Goal: Use online tool/utility: Utilize a website feature to perform a specific function

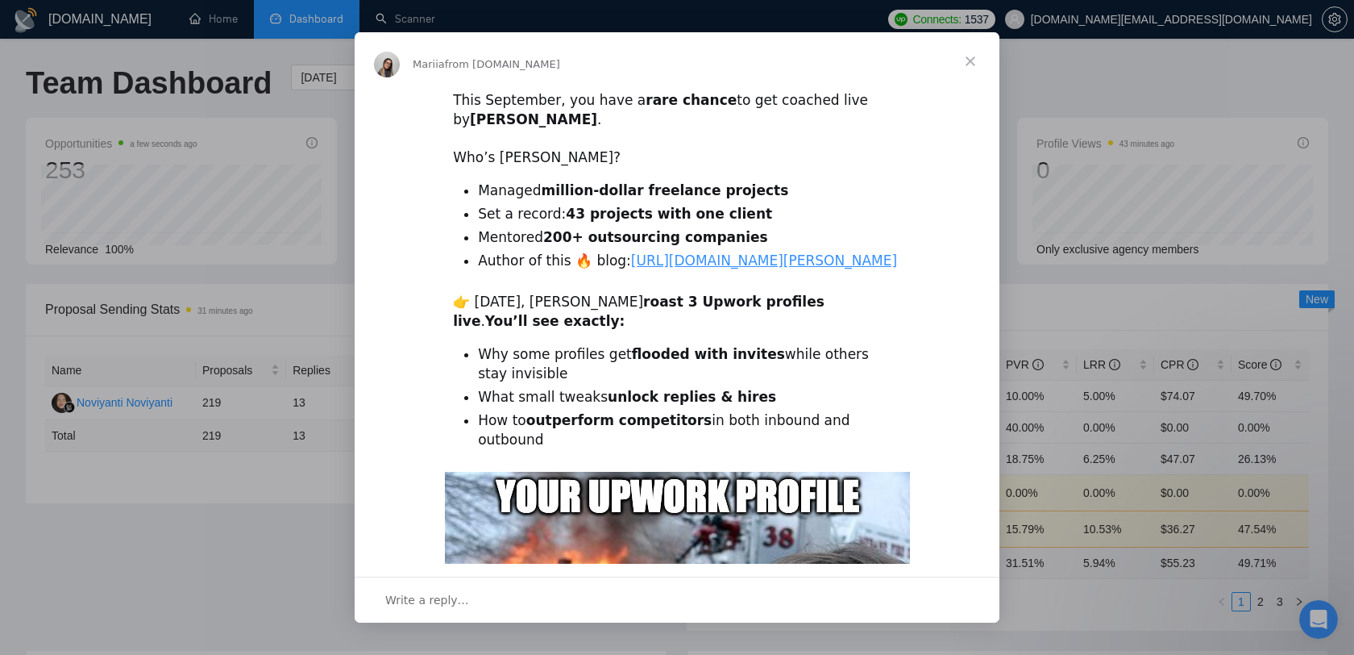
click at [970, 54] on span "Close" at bounding box center [971, 61] width 58 height 58
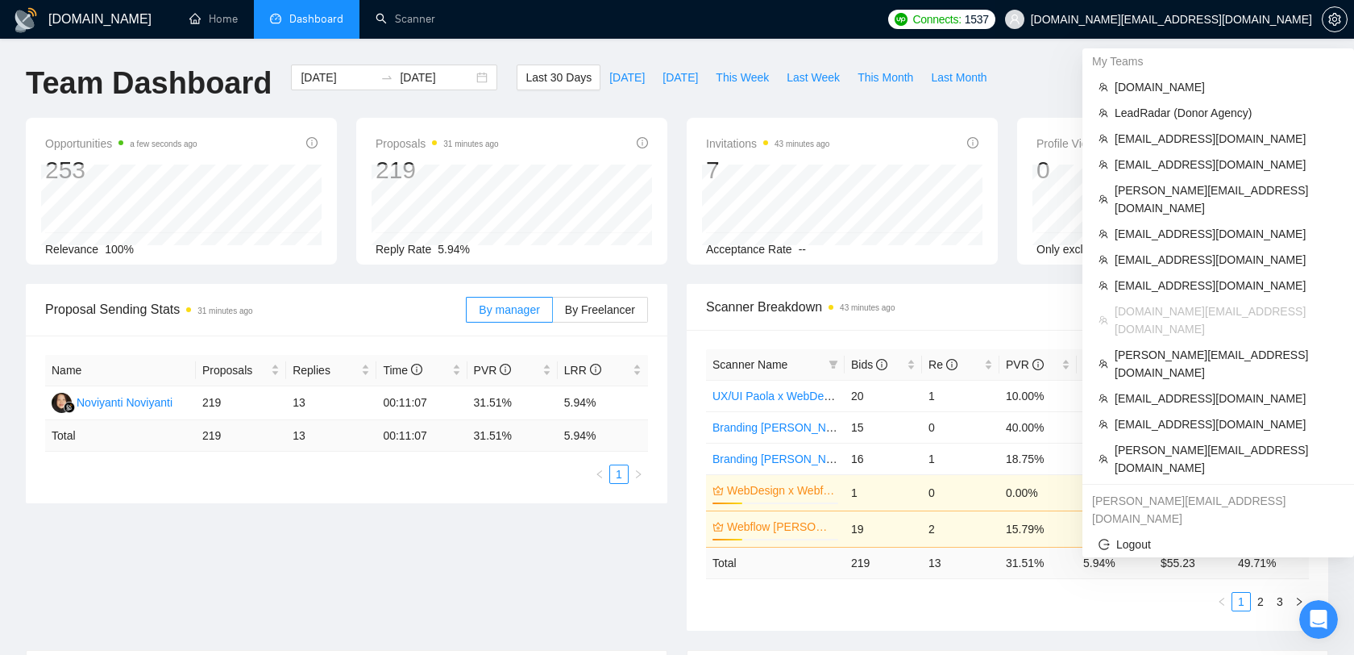
click at [1233, 9] on span "[DOMAIN_NAME][EMAIL_ADDRESS][DOMAIN_NAME]" at bounding box center [1159, 20] width 327 height 52
click at [1167, 140] on span "[EMAIL_ADDRESS][DOMAIN_NAME]" at bounding box center [1226, 139] width 223 height 18
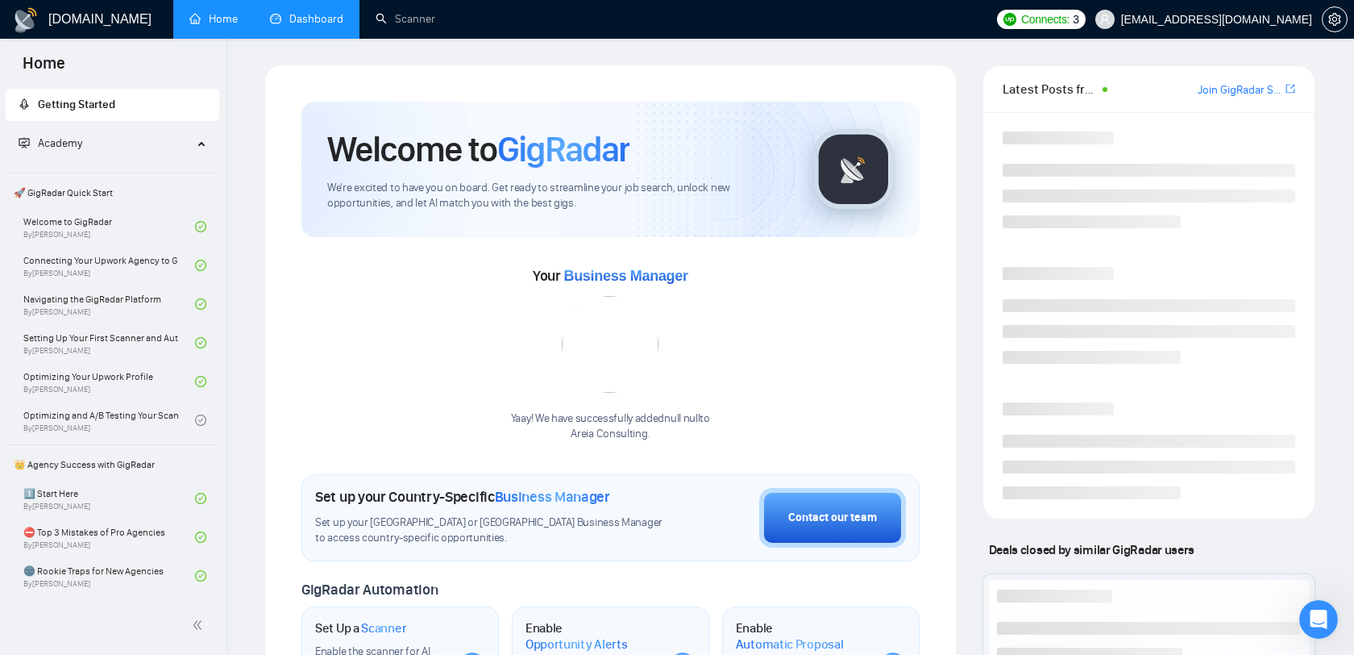
click at [340, 26] on link "Dashboard" at bounding box center [306, 19] width 73 height 14
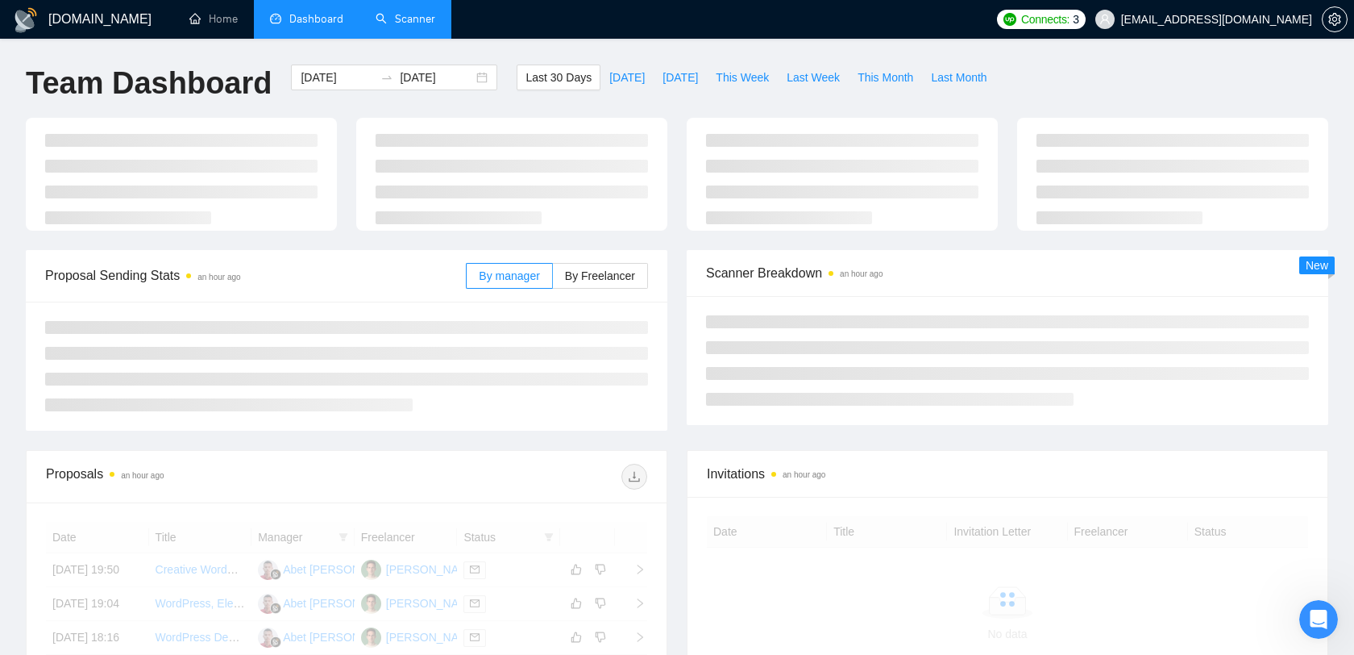
click at [376, 26] on link "Scanner" at bounding box center [406, 19] width 60 height 14
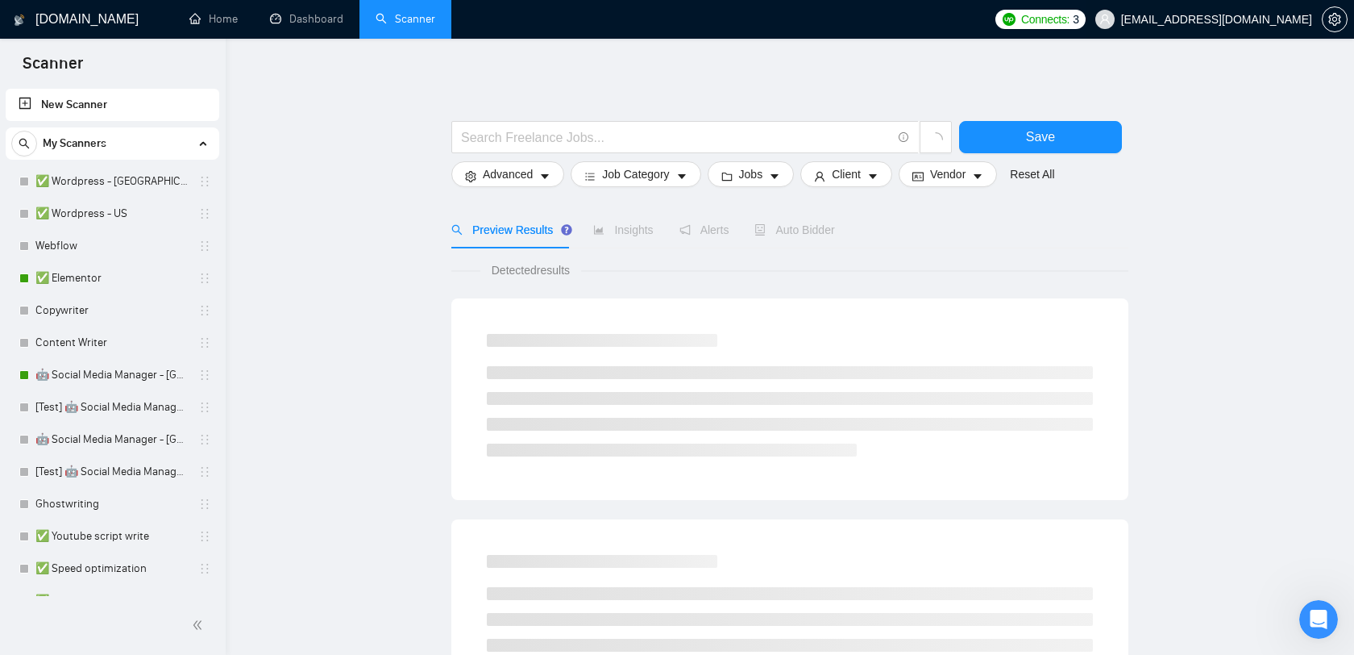
click at [1268, 7] on span "[EMAIL_ADDRESS][DOMAIN_NAME]" at bounding box center [1204, 20] width 236 height 52
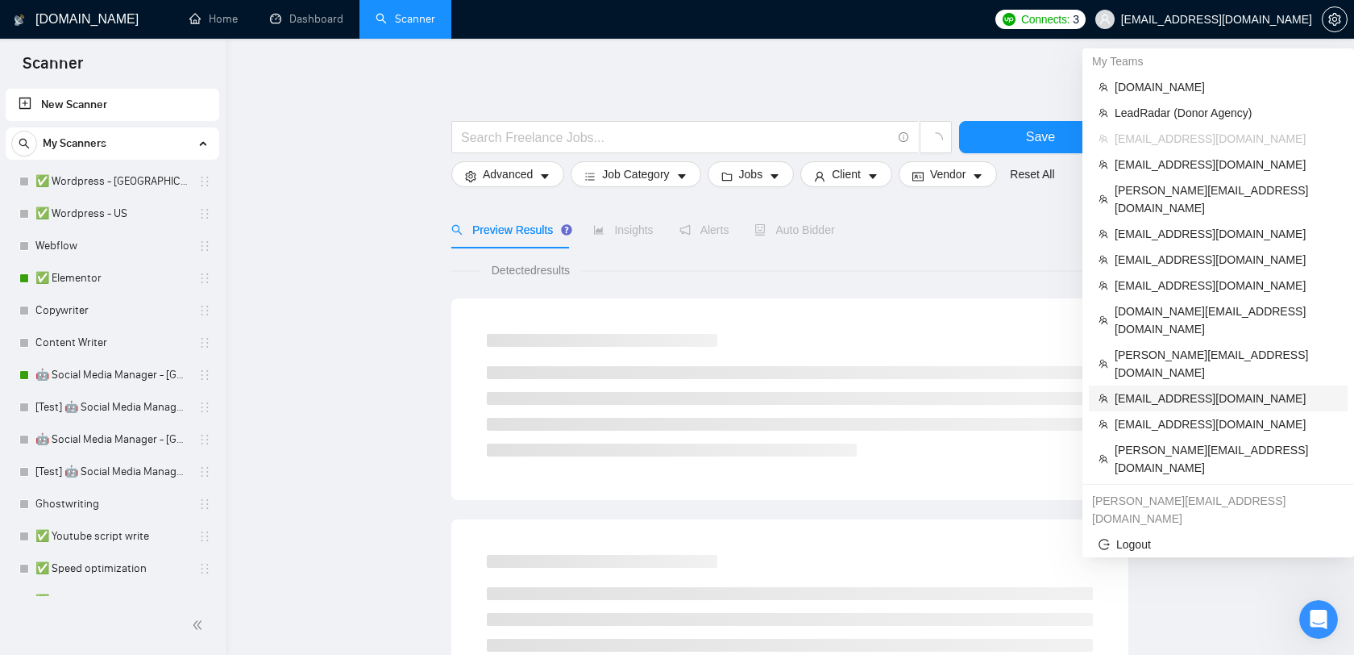
click at [1204, 389] on span "[EMAIL_ADDRESS][DOMAIN_NAME]" at bounding box center [1226, 398] width 223 height 18
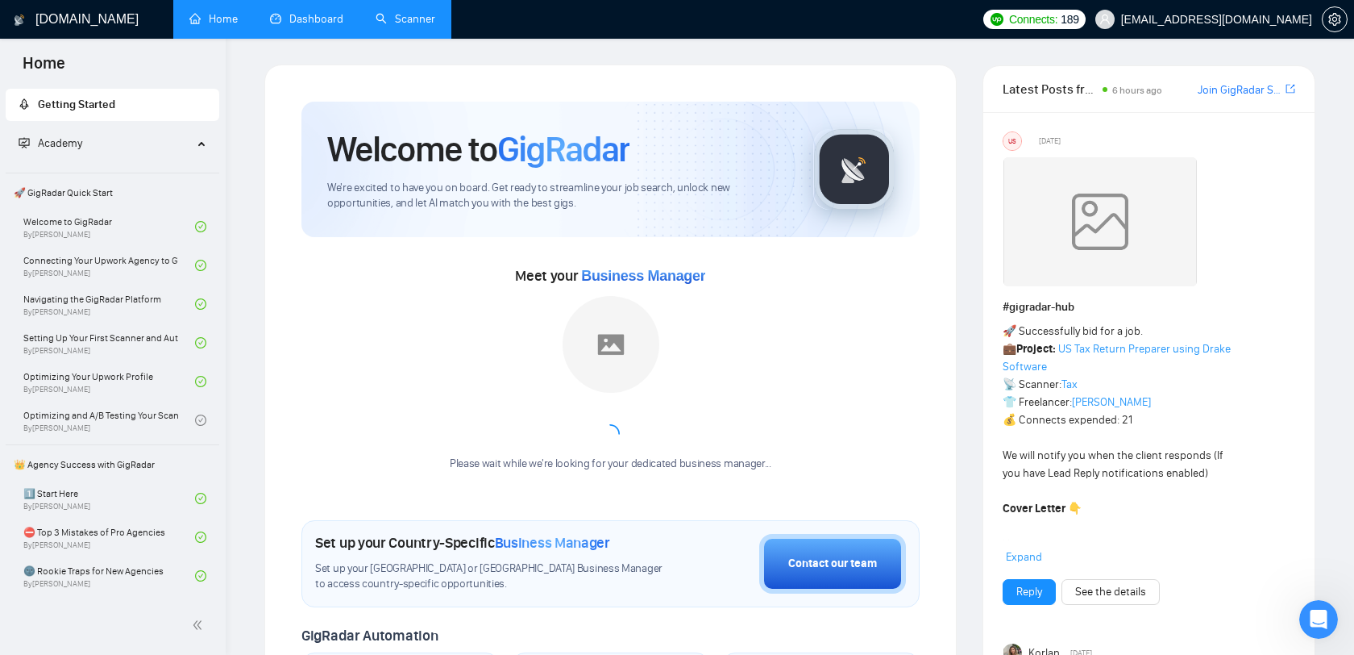
click at [313, 23] on link "Dashboard" at bounding box center [306, 19] width 73 height 14
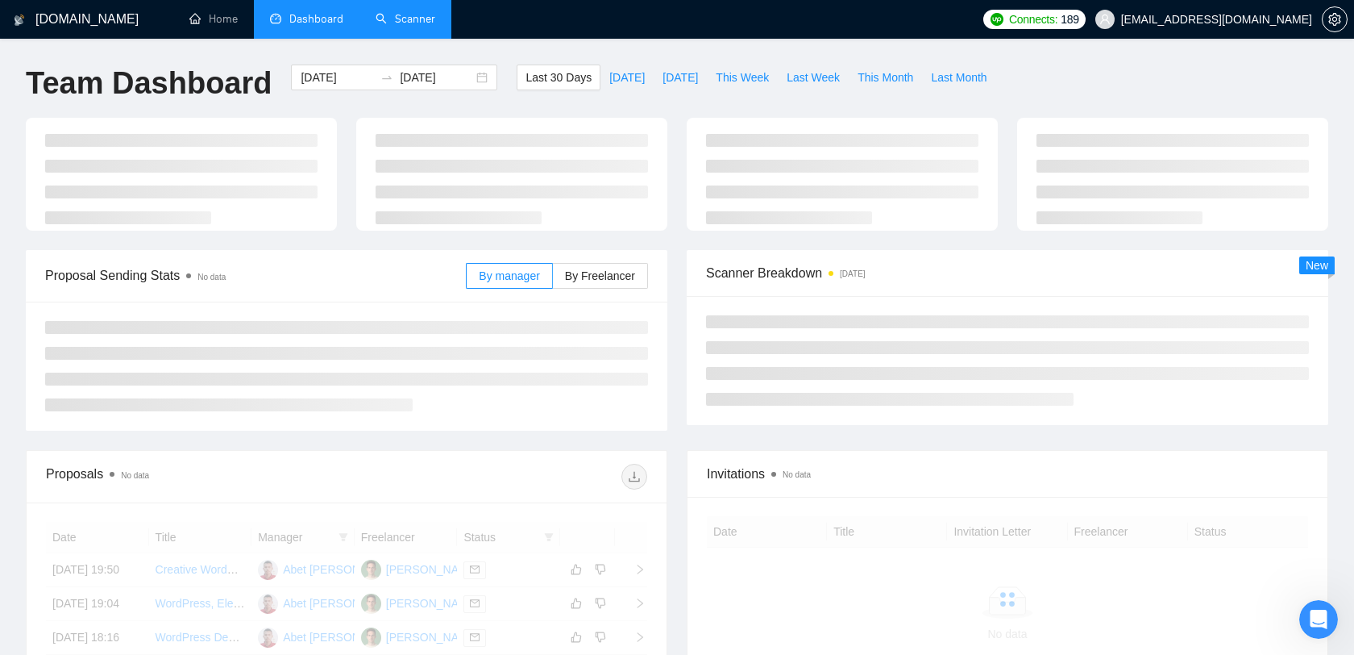
click at [393, 23] on link "Scanner" at bounding box center [406, 19] width 60 height 14
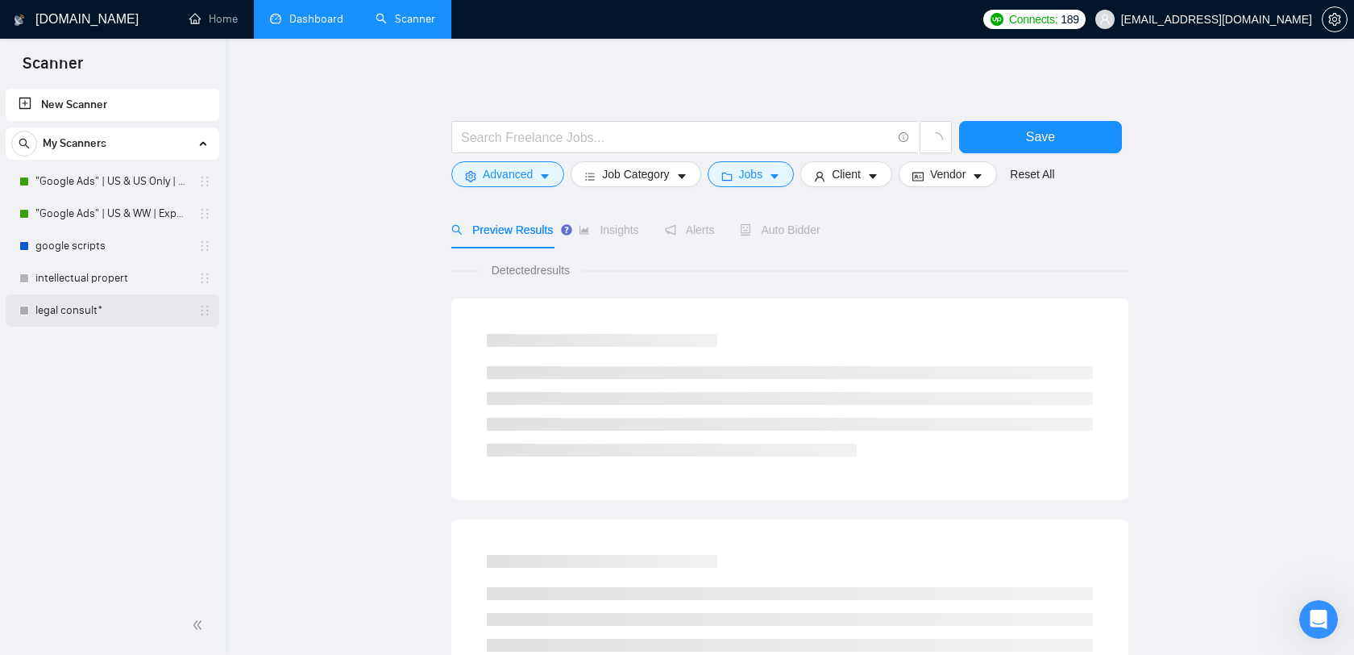
click at [117, 306] on link "legal consult*" at bounding box center [111, 310] width 153 height 32
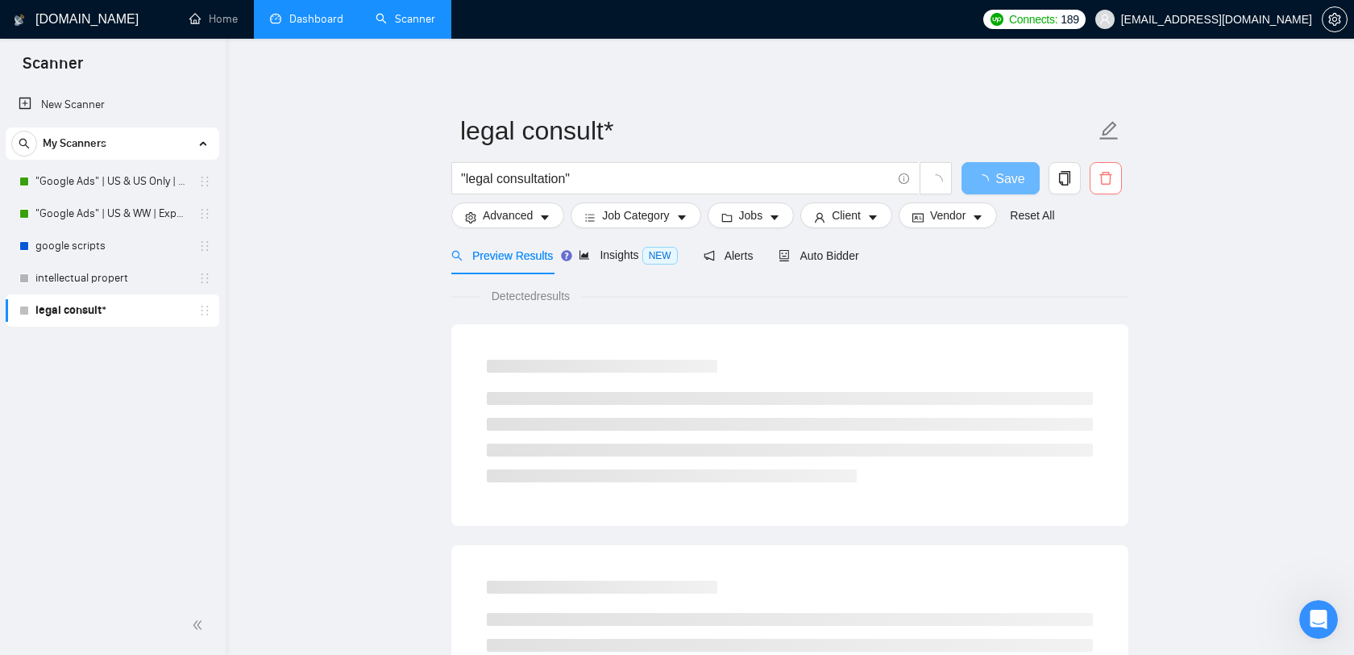
click at [1102, 182] on icon "delete" at bounding box center [1106, 178] width 15 height 15
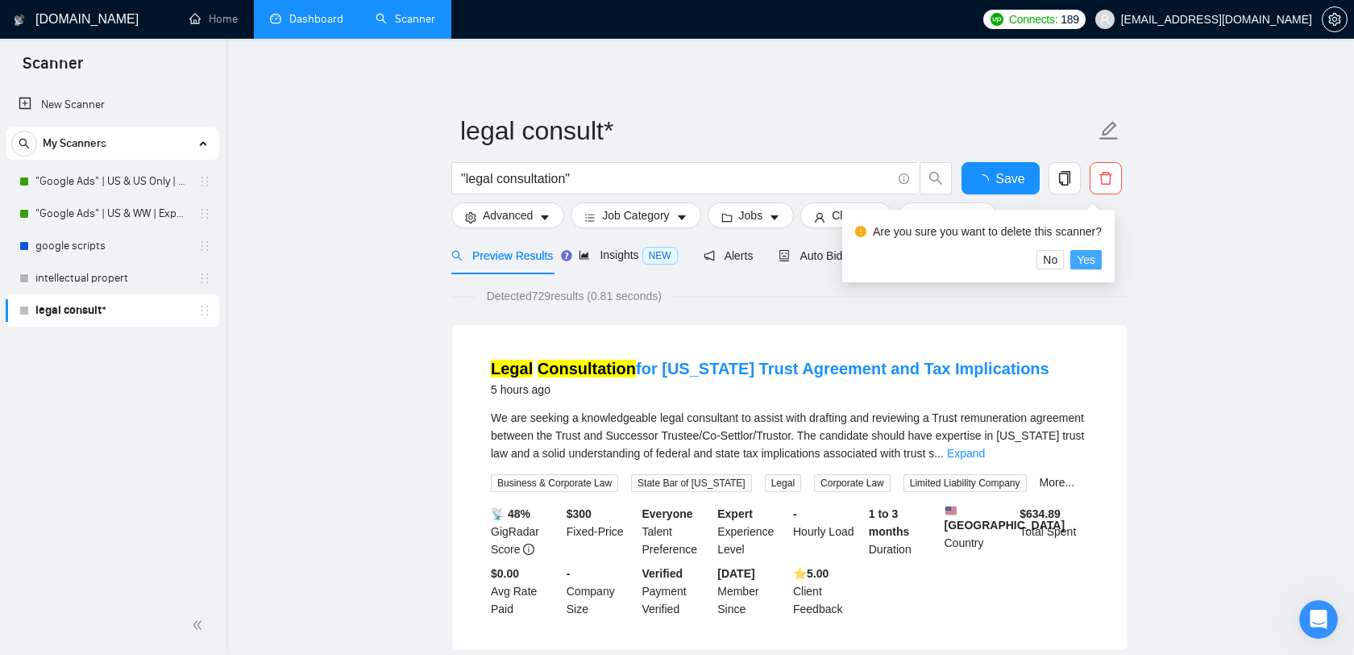
click at [1096, 257] on span "Yes" at bounding box center [1086, 260] width 19 height 18
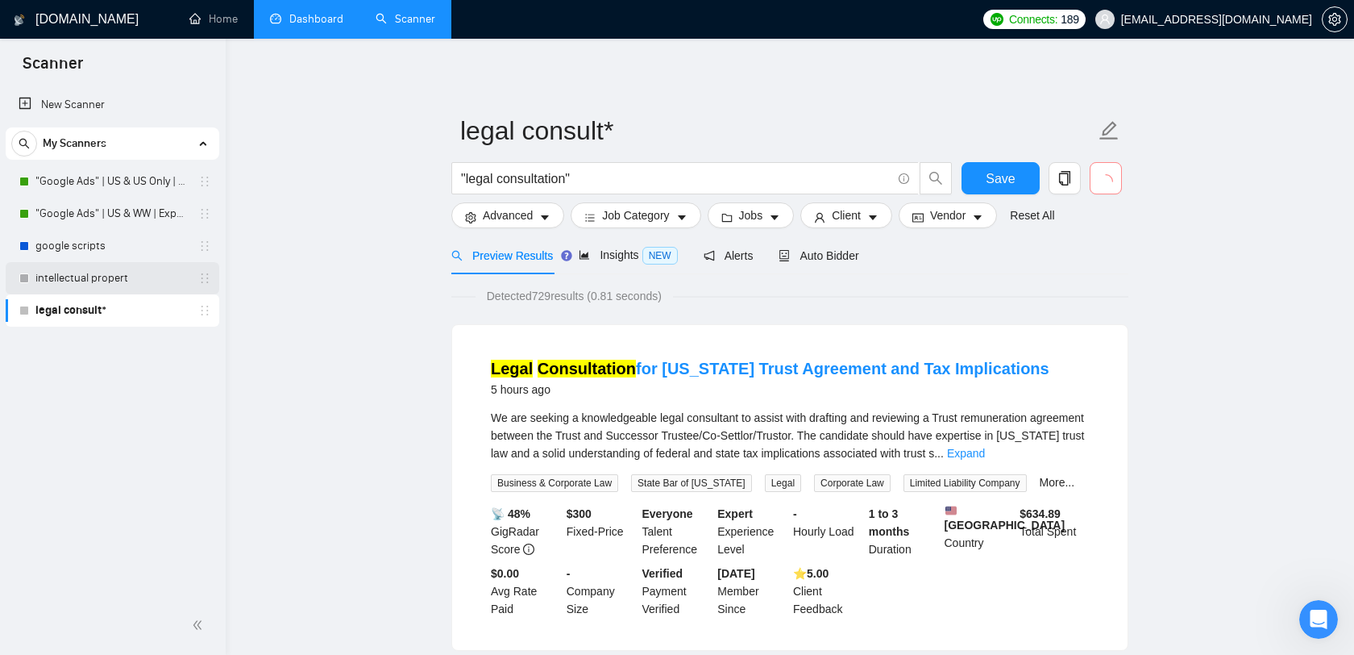
click at [141, 284] on link "intellectual propert" at bounding box center [111, 278] width 153 height 32
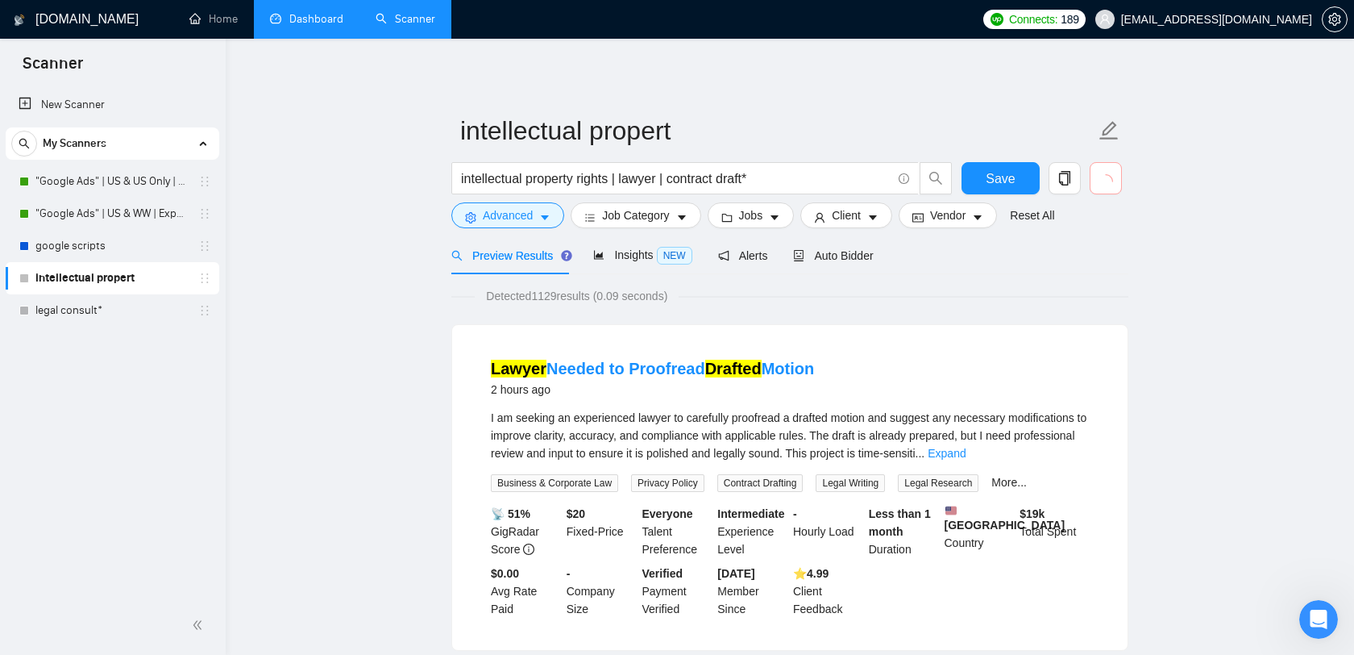
click at [1103, 177] on icon "loading" at bounding box center [1106, 181] width 16 height 16
click at [1107, 177] on icon "delete" at bounding box center [1106, 178] width 15 height 15
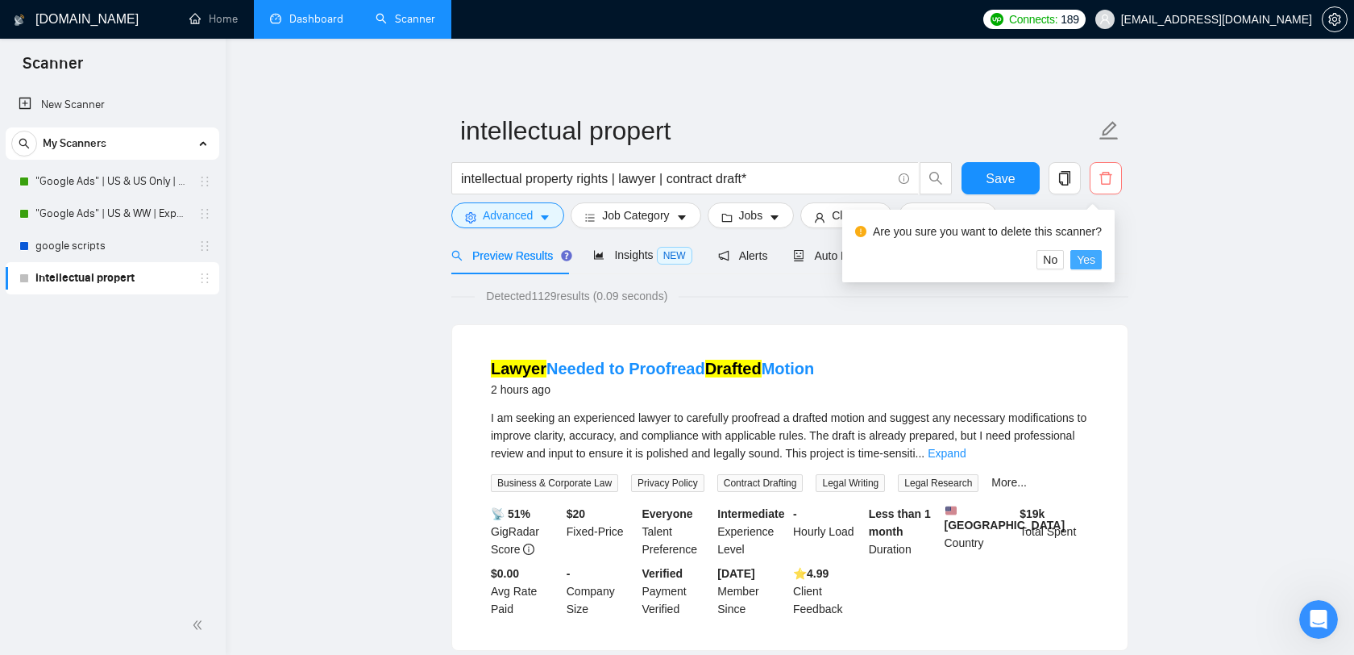
click at [1088, 268] on span "Yes" at bounding box center [1086, 260] width 19 height 18
